Goal: Task Accomplishment & Management: Use online tool/utility

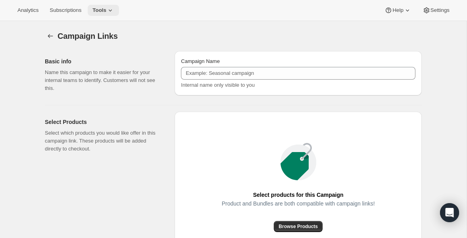
click at [114, 10] on icon at bounding box center [110, 10] width 8 height 8
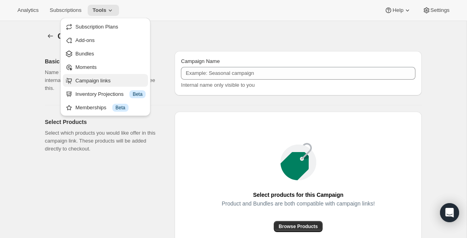
click at [110, 81] on span "Campaign links" at bounding box center [92, 81] width 35 height 6
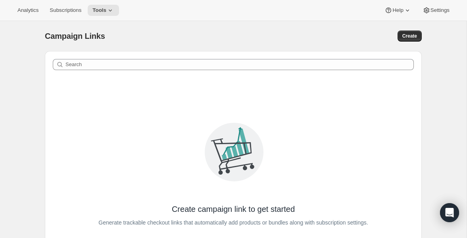
scroll to position [60, 0]
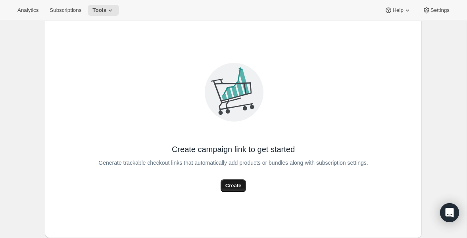
click at [226, 182] on span "Create" at bounding box center [233, 186] width 16 height 8
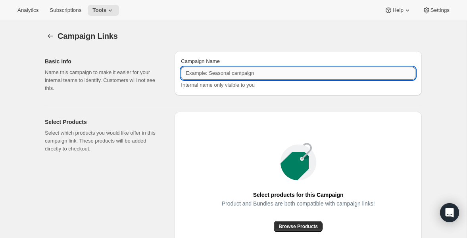
click at [218, 75] on input "Campaign Name" at bounding box center [298, 73] width 234 height 13
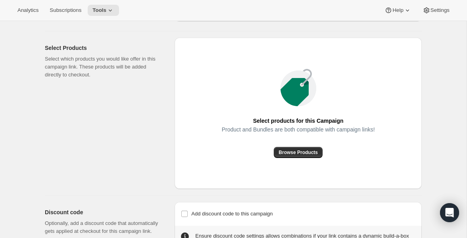
scroll to position [106, 0]
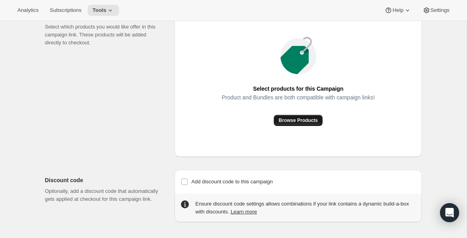
type input "Dog Meal Trial Box - Regular"
click at [301, 119] on span "Browse Products" at bounding box center [297, 120] width 39 height 6
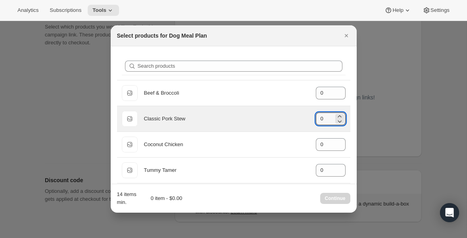
drag, startPoint x: 324, startPoint y: 121, endPoint x: 310, endPoint y: 120, distance: 14.3
click at [310, 120] on div "Default Title Classic Pork Stew gid://shopify/ProductVariant/40543577735216 0" at bounding box center [234, 119] width 224 height 16
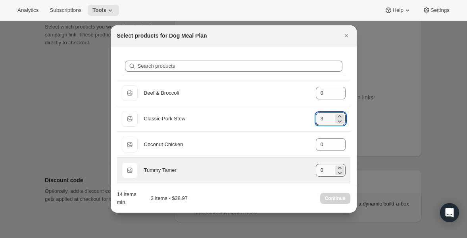
type input "3"
drag, startPoint x: 323, startPoint y: 170, endPoint x: 315, endPoint y: 170, distance: 8.3
click at [315, 170] on div "Default Title Tummy Tamer gid://shopify/ProductVariant/8042008772656 0" at bounding box center [234, 171] width 224 height 16
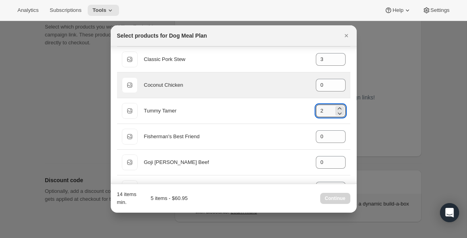
scroll to position [78, 0]
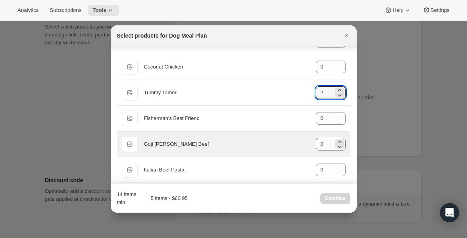
type input "2"
drag, startPoint x: 322, startPoint y: 144, endPoint x: 315, endPoint y: 144, distance: 7.1
click at [316, 144] on input "0" at bounding box center [325, 144] width 18 height 13
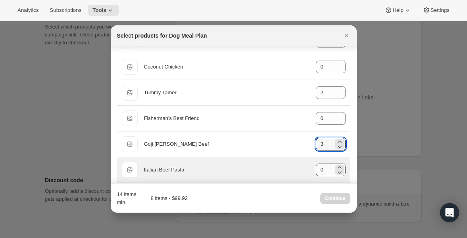
type input "3"
drag, startPoint x: 323, startPoint y: 173, endPoint x: 308, endPoint y: 172, distance: 15.1
click at [308, 172] on div "Default Title Italian Beef Pasta gid://shopify/ProductVariant/40543577931824 3" at bounding box center [234, 170] width 224 height 16
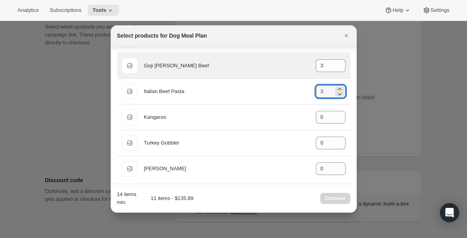
scroll to position [160, 0]
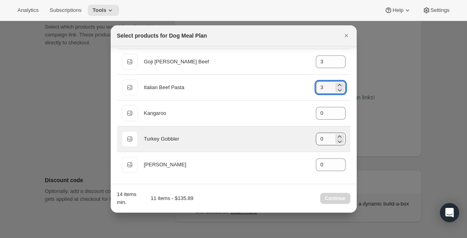
type input "3"
drag, startPoint x: 325, startPoint y: 141, endPoint x: 312, endPoint y: 141, distance: 13.9
click at [312, 141] on div "Default Title Turkey Gobbler gid://shopify/ProductVariant/40543579766832 0" at bounding box center [234, 139] width 224 height 16
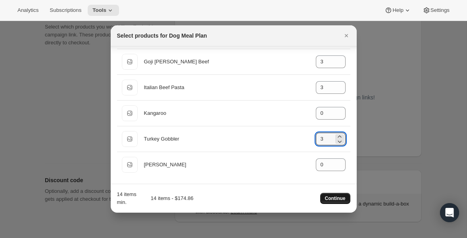
type input "3"
click at [328, 196] on span "Continue" at bounding box center [335, 198] width 21 height 6
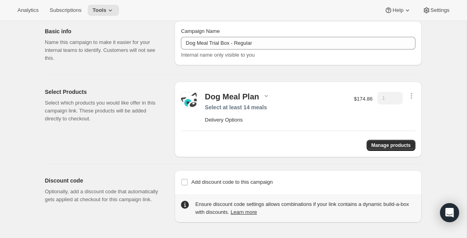
scroll to position [0, 0]
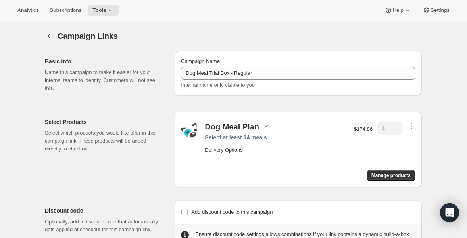
click at [195, 29] on div "Campaign Links. This page is ready Campaign Links" at bounding box center [233, 36] width 377 height 30
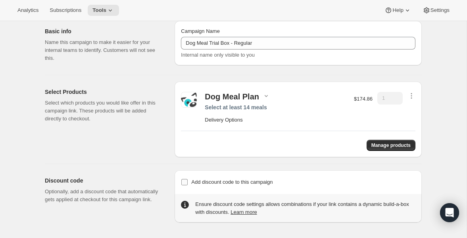
click at [183, 181] on input "Add discount code to this campaign" at bounding box center [184, 182] width 6 height 6
checkbox input "true"
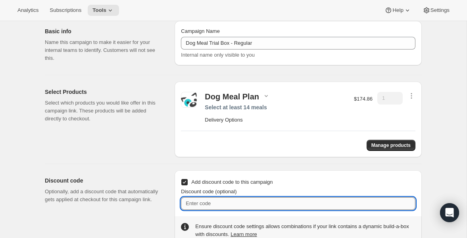
click at [235, 201] on input "Discount code (optional)" at bounding box center [298, 203] width 234 height 13
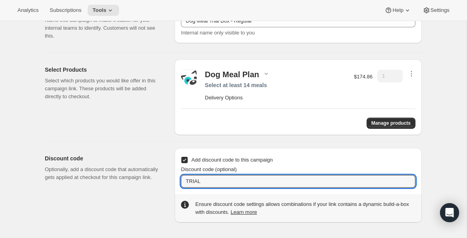
scroll to position [0, 0]
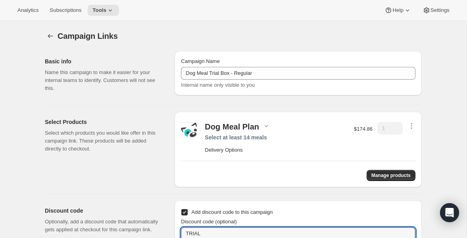
type input "TRIAL"
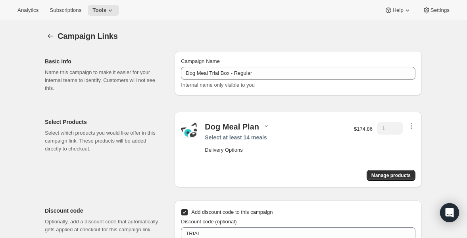
click at [356, 29] on div "Campaign Links. This page is ready Campaign Links" at bounding box center [233, 36] width 377 height 30
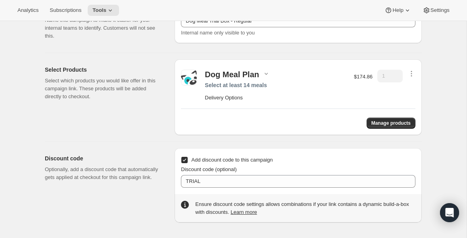
click at [182, 158] on input "Add discount code to this campaign" at bounding box center [184, 160] width 6 height 6
checkbox input "false"
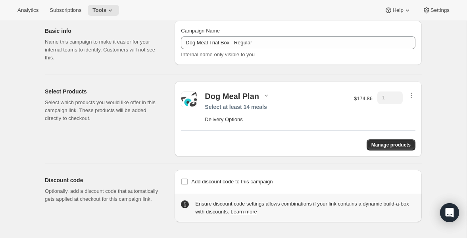
scroll to position [30, 0]
click at [412, 92] on icon "button" at bounding box center [411, 96] width 8 height 8
click at [420, 87] on div "Dog Meal Plan Select at least 14 meals Delivery Options $174.86 1 Manage produc…" at bounding box center [297, 120] width 247 height 76
click at [442, 89] on div "Campaign Links. This page is ready Campaign Links Basic info Name this campaign…" at bounding box center [233, 115] width 466 height 248
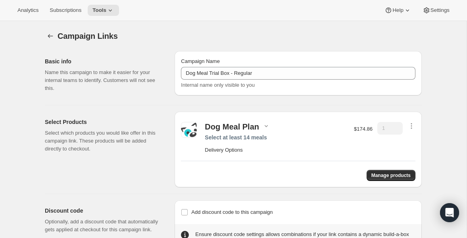
click at [166, 42] on div "Campaign Links. This page is ready Campaign Links" at bounding box center [233, 36] width 377 height 30
click at [112, 10] on icon at bounding box center [110, 10] width 8 height 8
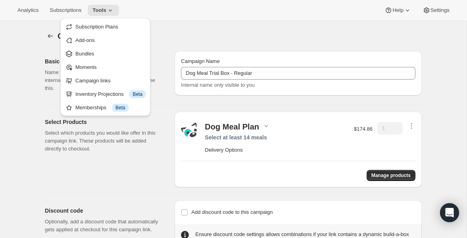
click at [219, 32] on div "Campaign Links" at bounding box center [239, 36] width 364 height 11
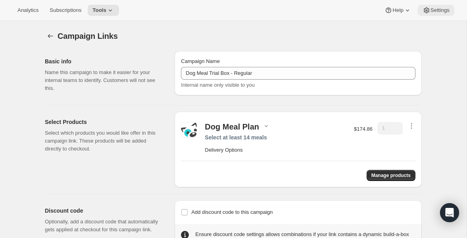
click at [437, 12] on span "Settings" at bounding box center [439, 10] width 19 height 6
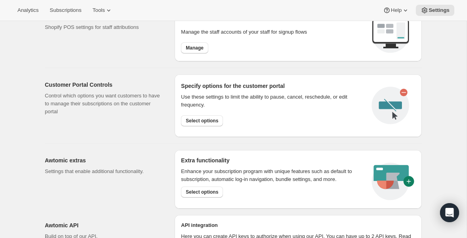
scroll to position [340, 0]
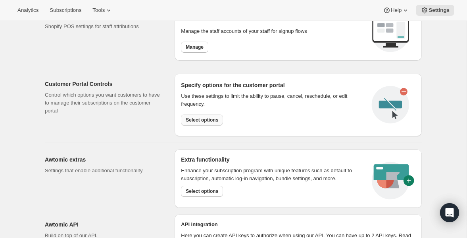
click at [209, 123] on button "Select options" at bounding box center [202, 120] width 42 height 11
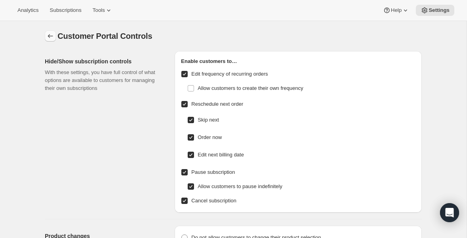
click at [51, 33] on icon "Settings" at bounding box center [50, 36] width 8 height 8
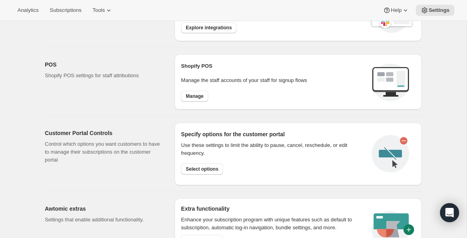
scroll to position [289, 0]
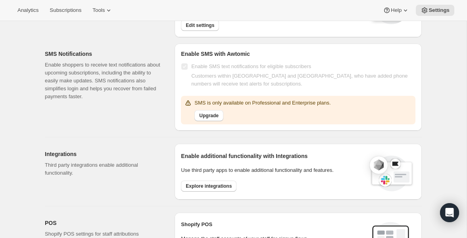
scroll to position [415, 0]
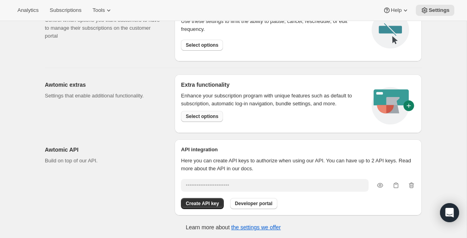
click at [212, 116] on span "Select options" at bounding box center [202, 116] width 33 height 6
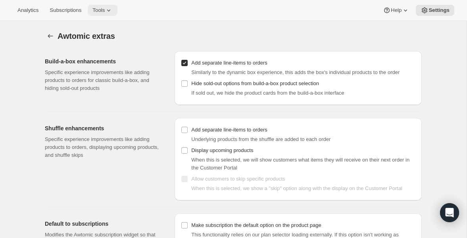
click at [110, 11] on icon at bounding box center [109, 10] width 8 height 8
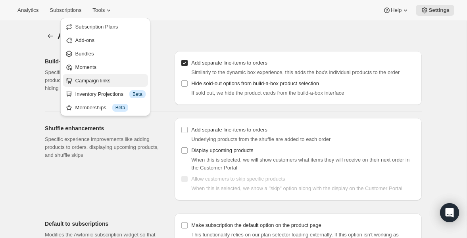
click at [114, 80] on span "Campaign links" at bounding box center [110, 81] width 70 height 8
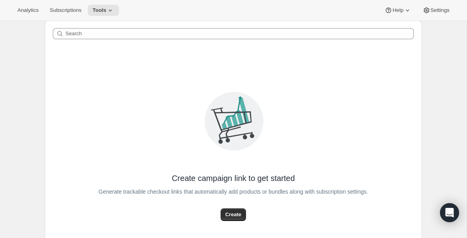
scroll to position [60, 0]
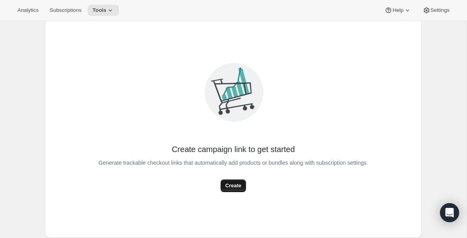
click at [237, 186] on span "Create" at bounding box center [233, 186] width 16 height 8
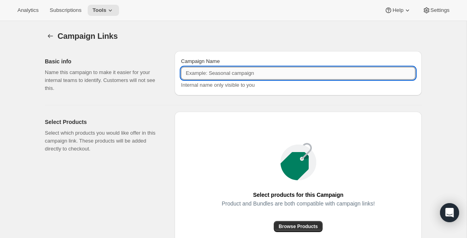
click at [273, 74] on input "Campaign Name" at bounding box center [298, 73] width 234 height 13
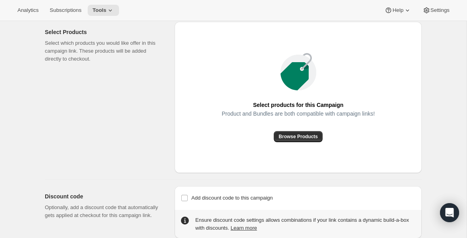
scroll to position [91, 0]
type input "Dog Meal Trial Box - Regular"
click at [289, 136] on span "Browse Products" at bounding box center [297, 136] width 39 height 6
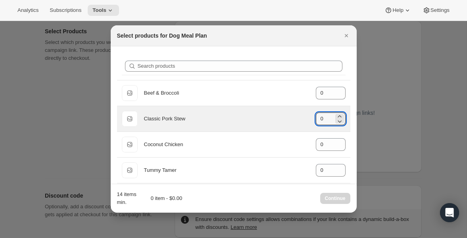
drag, startPoint x: 324, startPoint y: 120, endPoint x: 312, endPoint y: 119, distance: 12.3
click at [314, 120] on div "Default Title Classic Pork Stew gid://shopify/ProductVariant/40543577735216 0" at bounding box center [234, 119] width 224 height 16
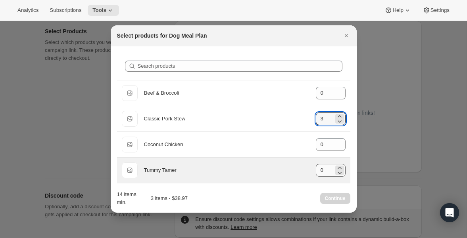
type input "3"
drag, startPoint x: 324, startPoint y: 169, endPoint x: 315, endPoint y: 169, distance: 8.3
click at [316, 169] on input "2" at bounding box center [325, 170] width 18 height 13
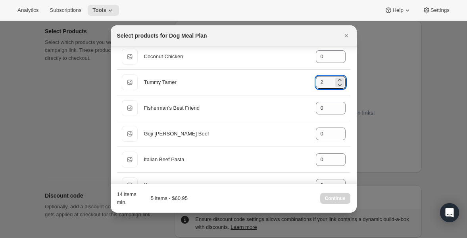
scroll to position [101, 0]
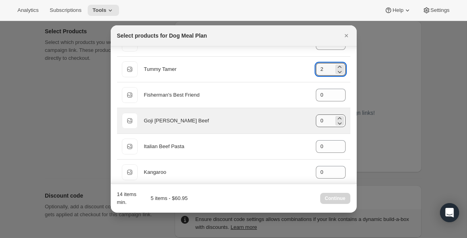
type input "2"
drag, startPoint x: 323, startPoint y: 119, endPoint x: 313, endPoint y: 119, distance: 10.3
click at [313, 119] on div "Default Title Goji [PERSON_NAME] Beef gid://shopify/ProductVariant/405435784561…" at bounding box center [234, 121] width 224 height 16
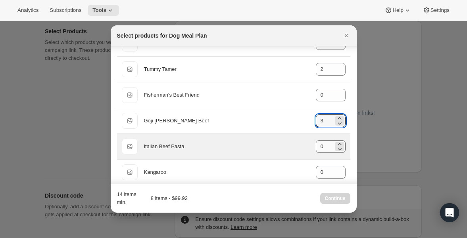
type input "3"
drag, startPoint x: 323, startPoint y: 147, endPoint x: 315, endPoint y: 147, distance: 7.9
click at [316, 147] on input "0" at bounding box center [325, 146] width 18 height 13
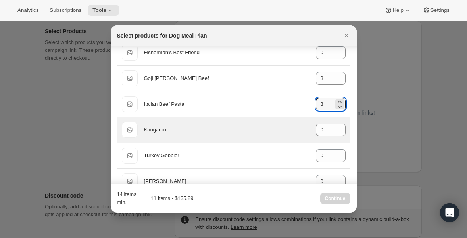
scroll to position [160, 0]
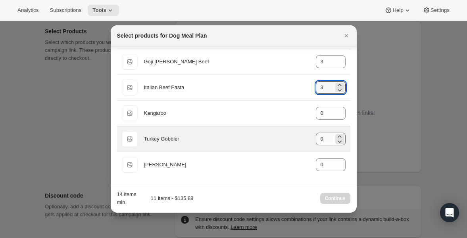
type input "3"
drag, startPoint x: 324, startPoint y: 139, endPoint x: 310, endPoint y: 140, distance: 14.4
click at [309, 139] on div "Default Title Turkey Gobbler gid://shopify/ProductVariant/40543579766832 0" at bounding box center [234, 139] width 224 height 16
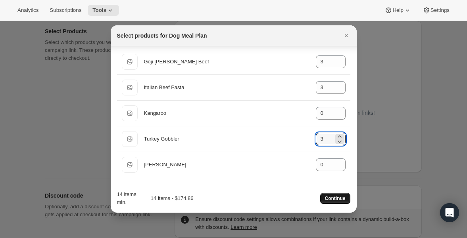
type input "3"
click at [333, 198] on span "Continue" at bounding box center [335, 198] width 21 height 6
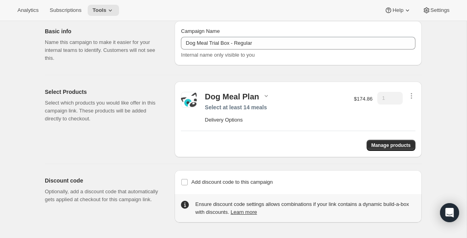
click at [244, 120] on h2 "Delivery Options" at bounding box center [275, 120] width 141 height 8
click at [230, 126] on div "Dog Meal Plan Select at least 14 meals Delivery Options $174.86 1" at bounding box center [298, 108] width 234 height 40
click at [231, 126] on div "Dog Meal Plan Select at least 14 meals Delivery Options $174.86 1" at bounding box center [298, 108] width 234 height 40
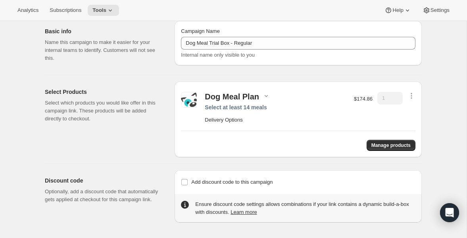
click at [239, 126] on div "Dog Meal Plan Select at least 14 meals Delivery Options $174.86 1" at bounding box center [298, 108] width 234 height 40
click at [239, 123] on h2 "Delivery Options" at bounding box center [275, 120] width 141 height 8
